Goal: Transaction & Acquisition: Book appointment/travel/reservation

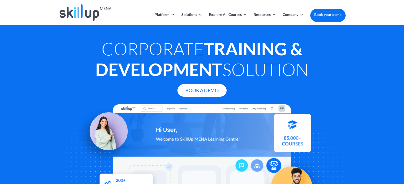
click at [326, 12] on div at bounding box center [202, 92] width 404 height 184
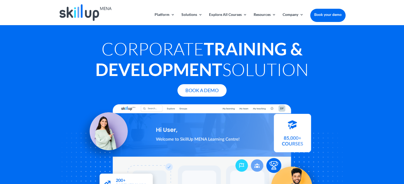
click at [323, 18] on link "Book your demo" at bounding box center [327, 15] width 35 height 12
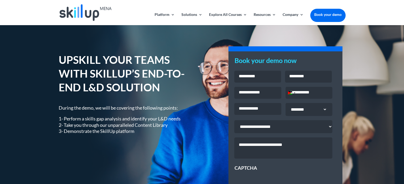
click at [379, 119] on div "UPSKILL YOUR TEAMS WITH SKILLUP’S END-TO-END L&D SOLUTION During the demo, we w…" at bounding box center [202, 137] width 404 height 225
